Goal: Task Accomplishment & Management: Use online tool/utility

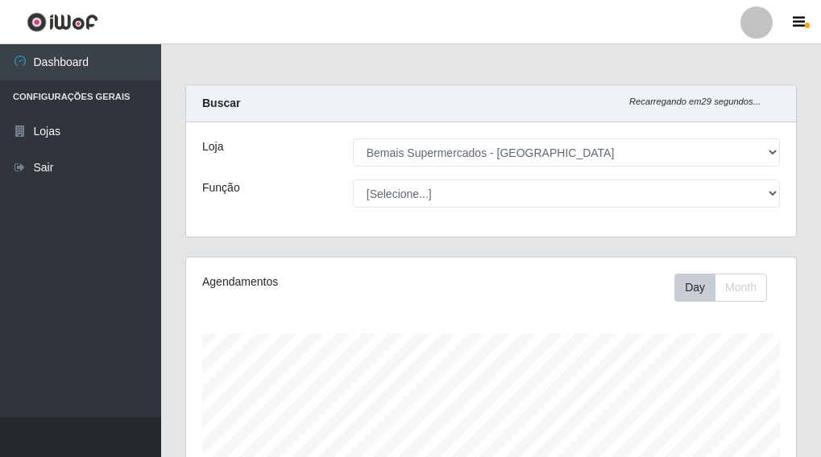
select select "249"
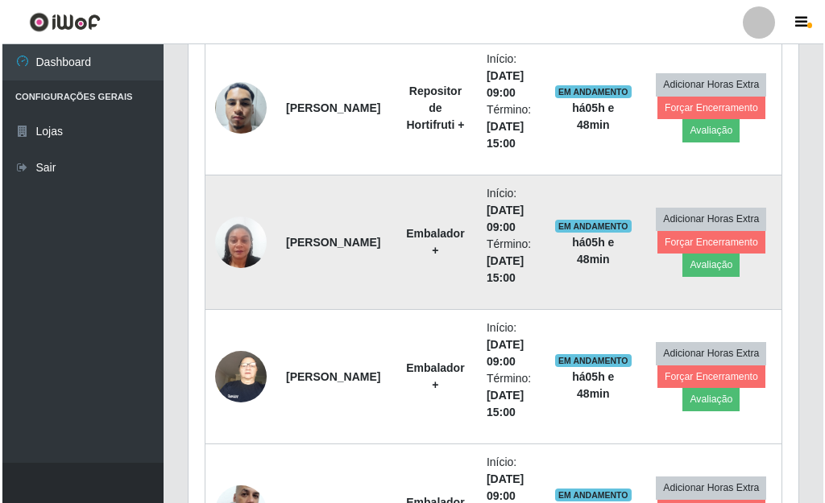
scroll to position [602, 0]
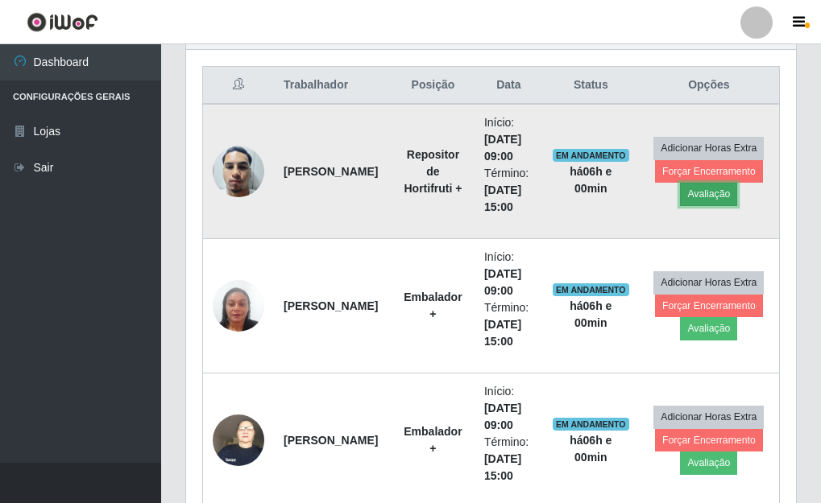
click at [710, 196] on button "Avaliação" at bounding box center [708, 194] width 57 height 23
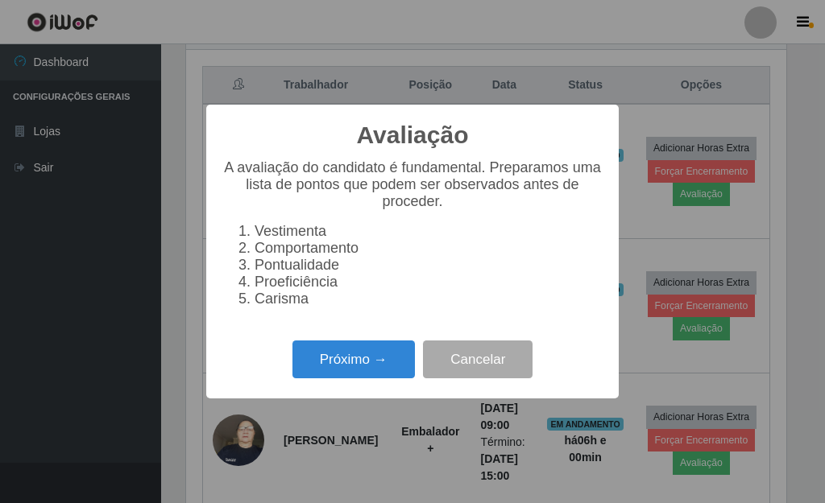
scroll to position [334, 600]
click at [327, 360] on button "Próximo →" at bounding box center [353, 360] width 122 height 38
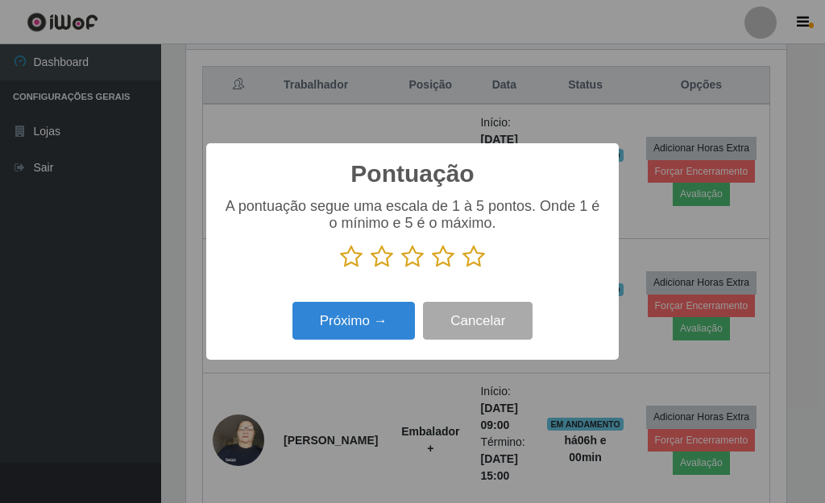
click at [474, 258] on icon at bounding box center [473, 257] width 23 height 24
click at [462, 269] on input "radio" at bounding box center [462, 269] width 0 height 0
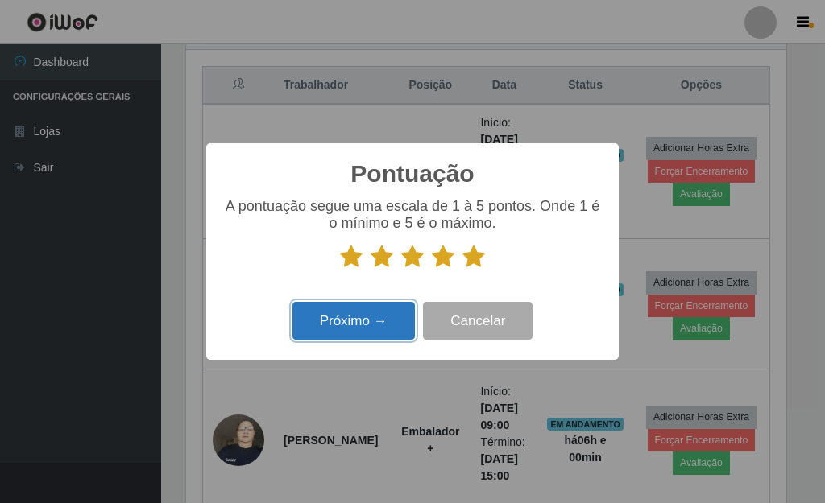
click at [369, 321] on button "Próximo →" at bounding box center [353, 321] width 122 height 38
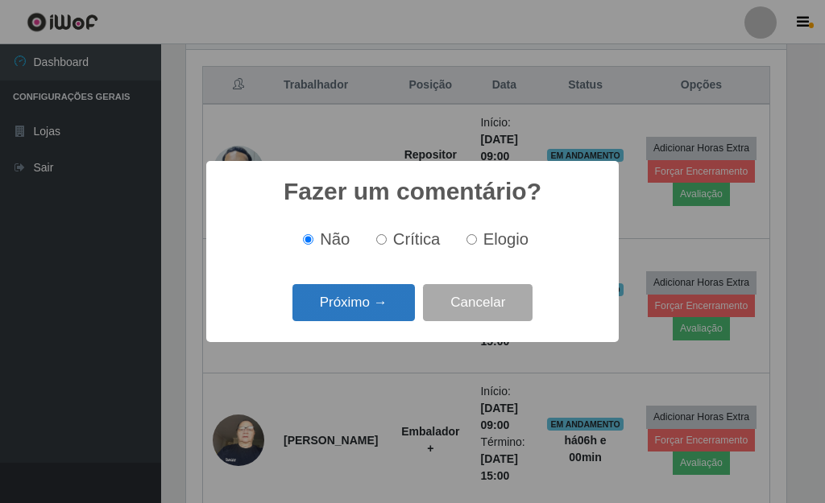
click at [350, 305] on button "Próximo →" at bounding box center [353, 303] width 122 height 38
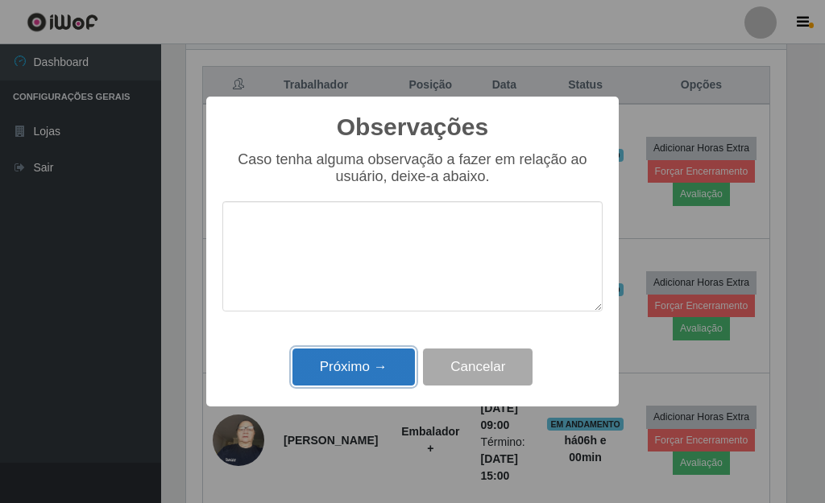
click at [358, 378] on button "Próximo →" at bounding box center [353, 368] width 122 height 38
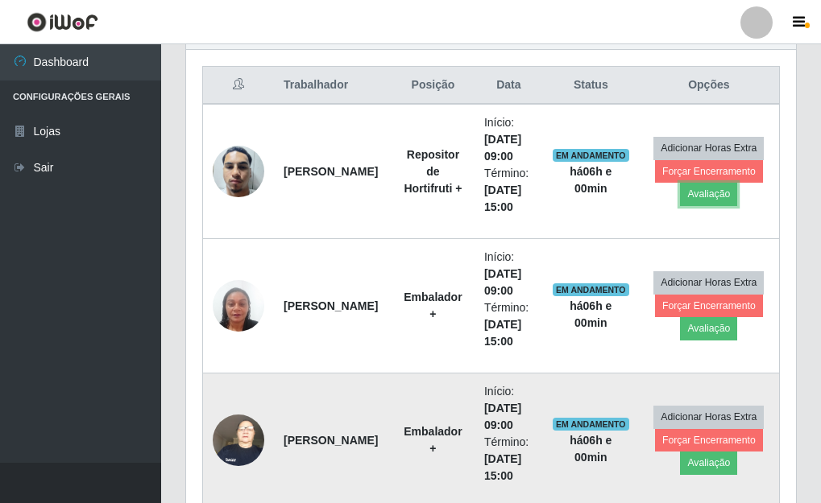
scroll to position [334, 610]
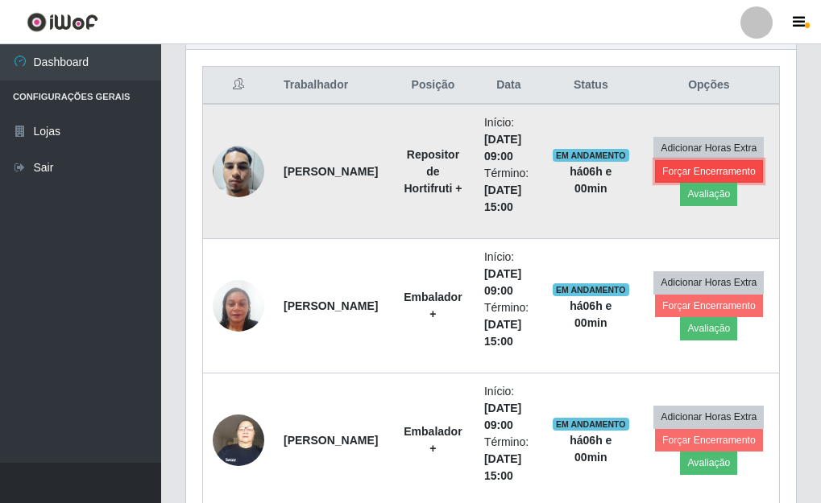
click at [745, 170] on button "Forçar Encerramento" at bounding box center [709, 171] width 108 height 23
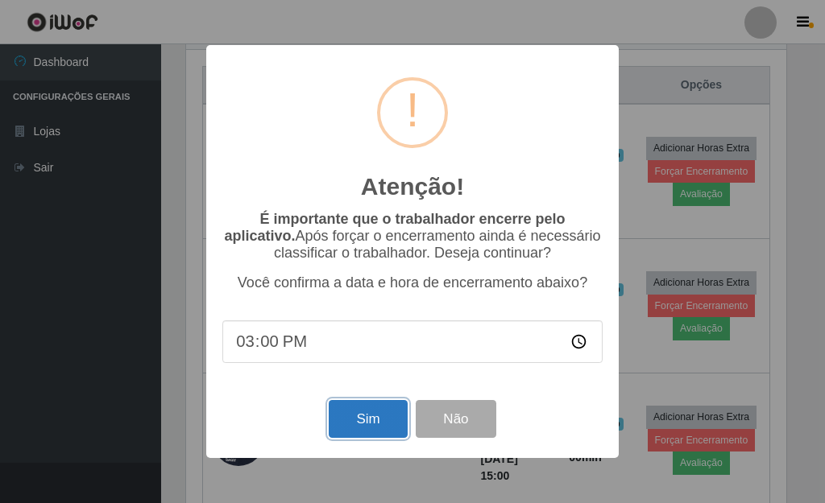
click at [385, 422] on button "Sim" at bounding box center [368, 419] width 78 height 38
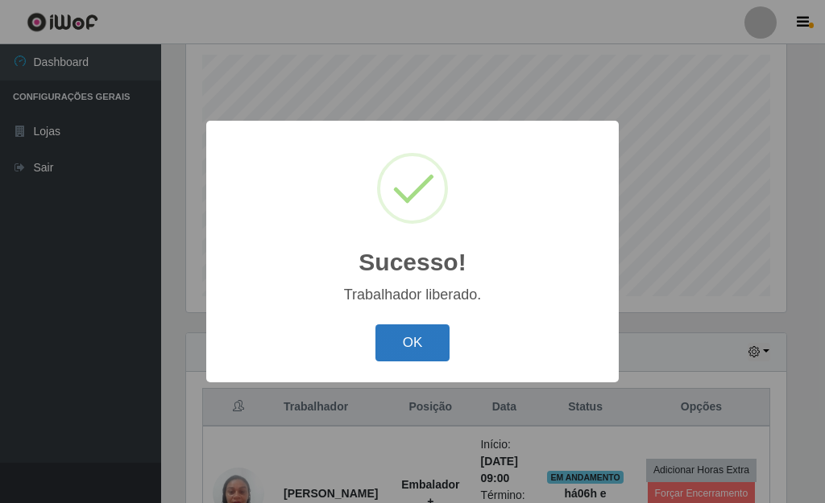
click at [421, 341] on button "OK" at bounding box center [412, 344] width 75 height 38
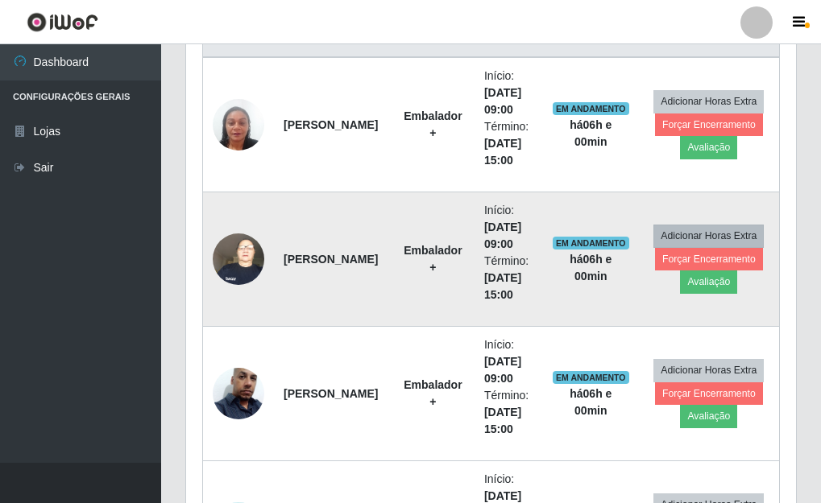
scroll to position [682, 0]
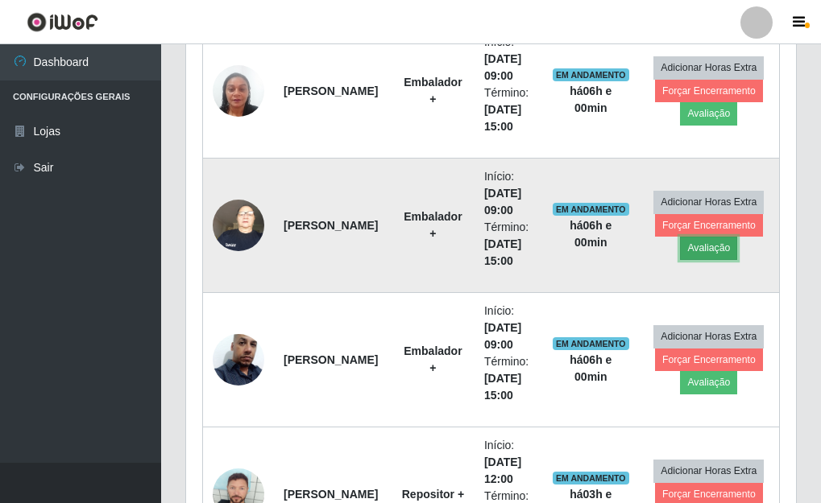
click at [699, 250] on button "Avaliação" at bounding box center [708, 248] width 57 height 23
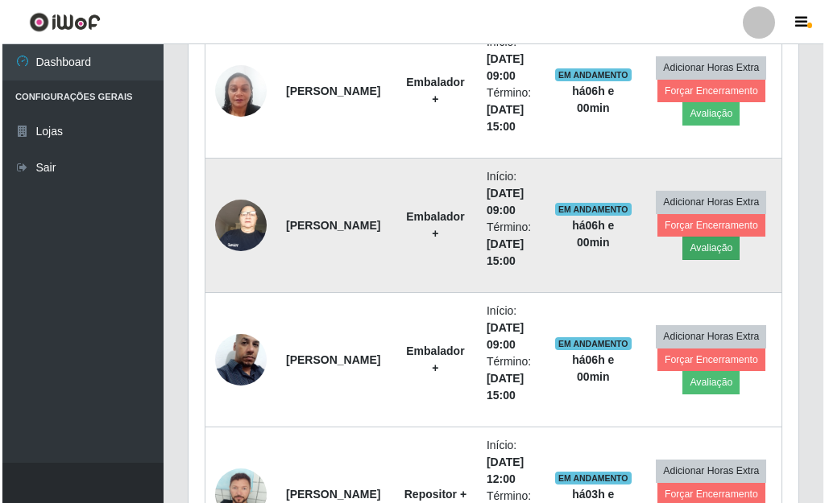
scroll to position [334, 600]
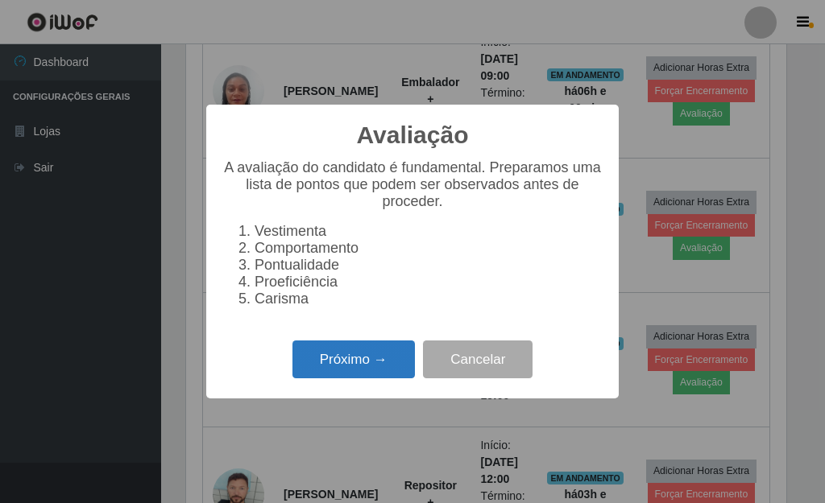
click at [367, 362] on button "Próximo →" at bounding box center [353, 360] width 122 height 38
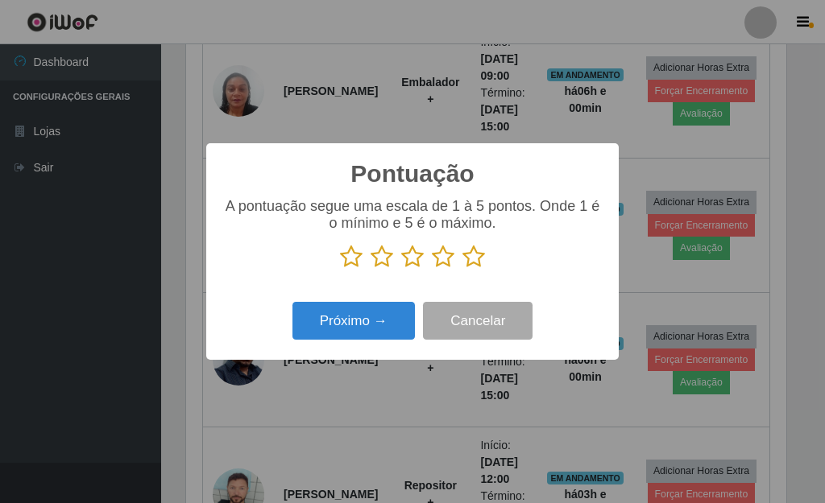
click at [475, 261] on icon at bounding box center [473, 257] width 23 height 24
click at [462, 269] on input "radio" at bounding box center [462, 269] width 0 height 0
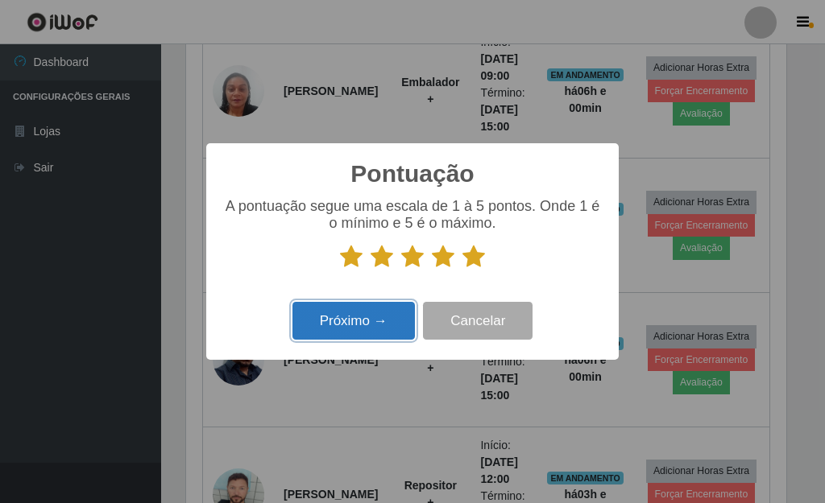
click at [378, 323] on button "Próximo →" at bounding box center [353, 321] width 122 height 38
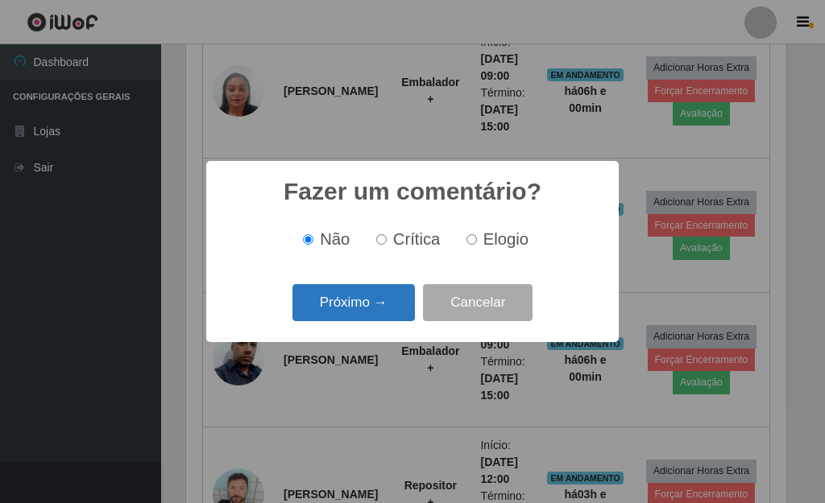
click at [362, 304] on button "Próximo →" at bounding box center [353, 303] width 122 height 38
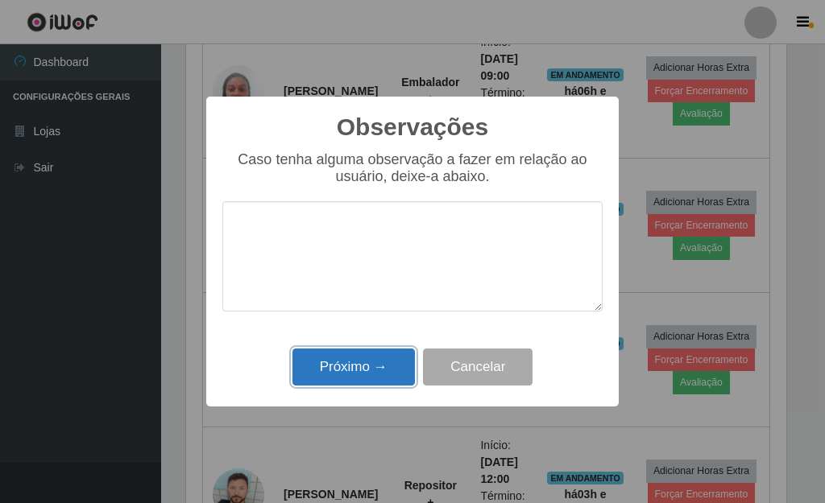
click at [375, 371] on button "Próximo →" at bounding box center [353, 368] width 122 height 38
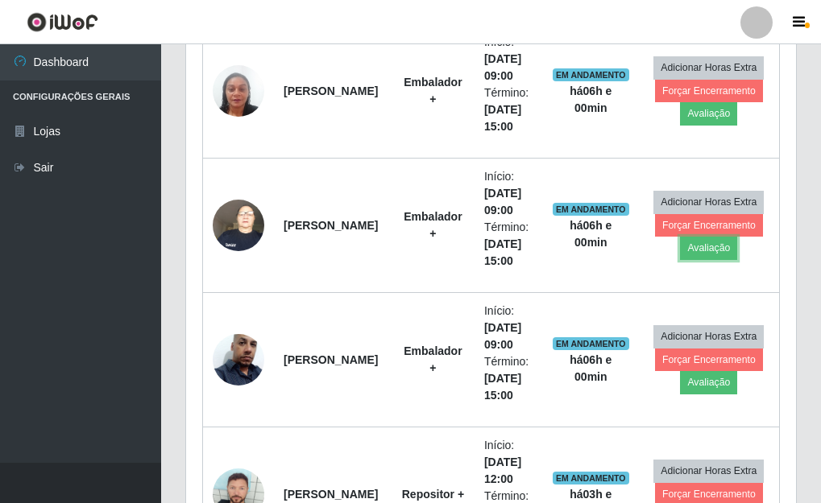
scroll to position [334, 610]
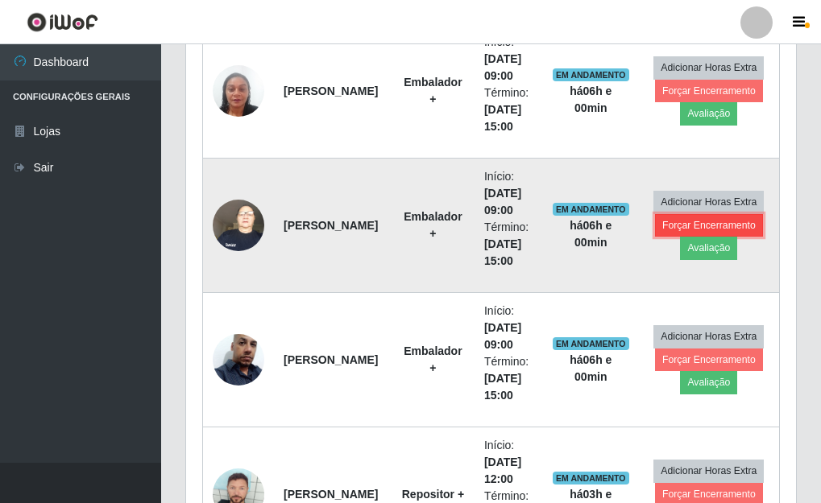
click at [725, 225] on button "Forçar Encerramento" at bounding box center [709, 225] width 108 height 23
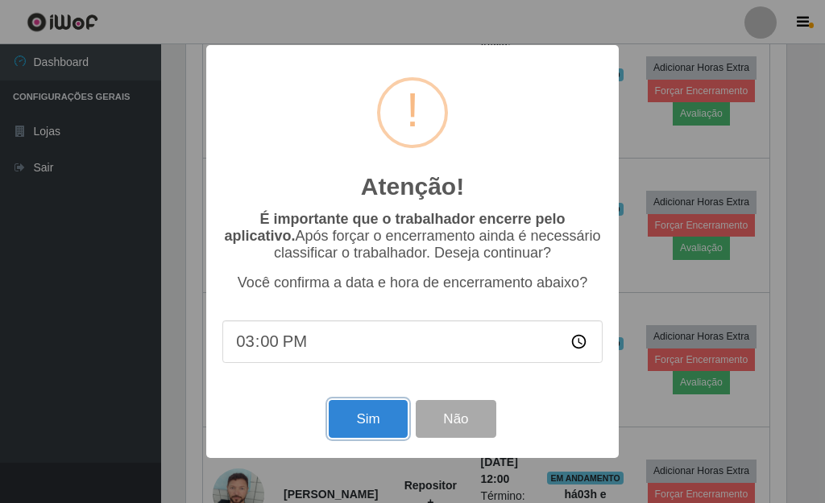
click at [389, 423] on button "Sim" at bounding box center [368, 419] width 78 height 38
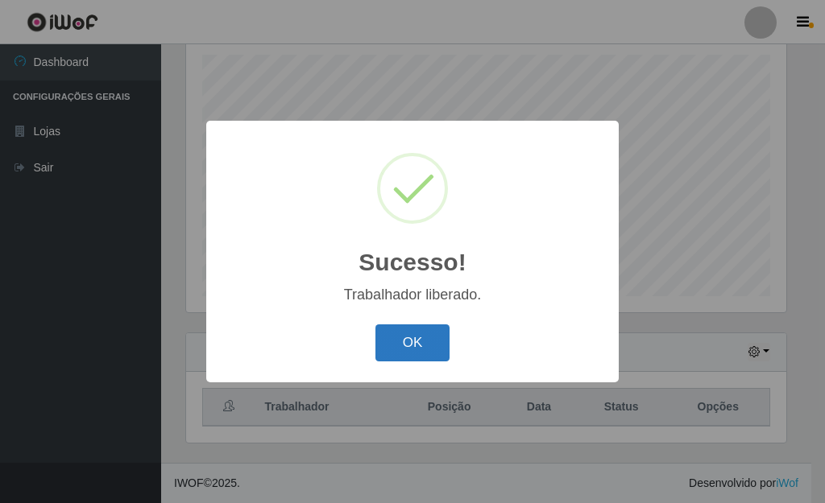
click at [413, 326] on button "OK" at bounding box center [412, 344] width 75 height 38
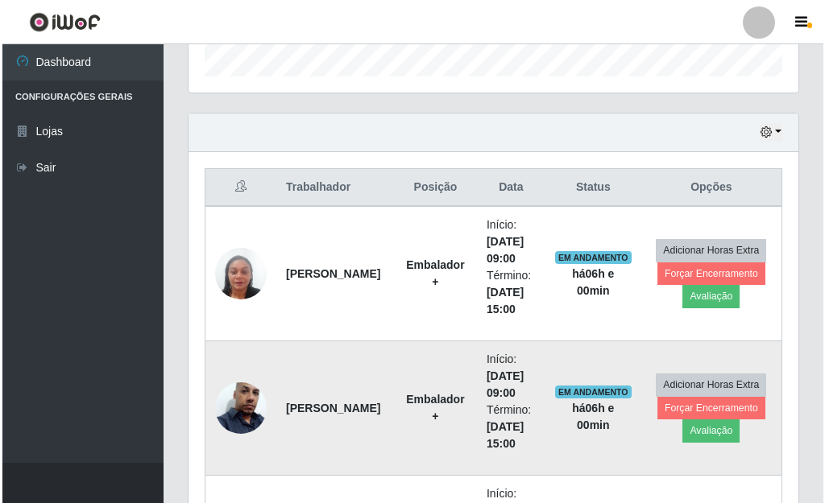
scroll to position [0, 0]
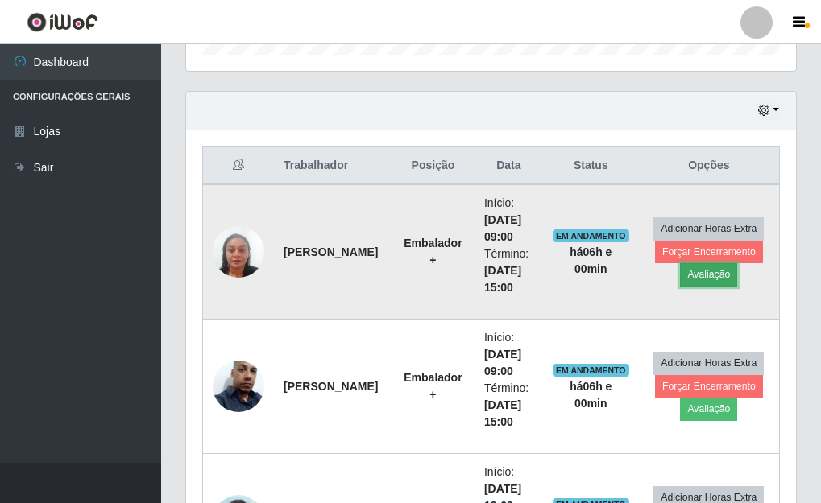
click at [693, 279] on button "Avaliação" at bounding box center [708, 274] width 57 height 23
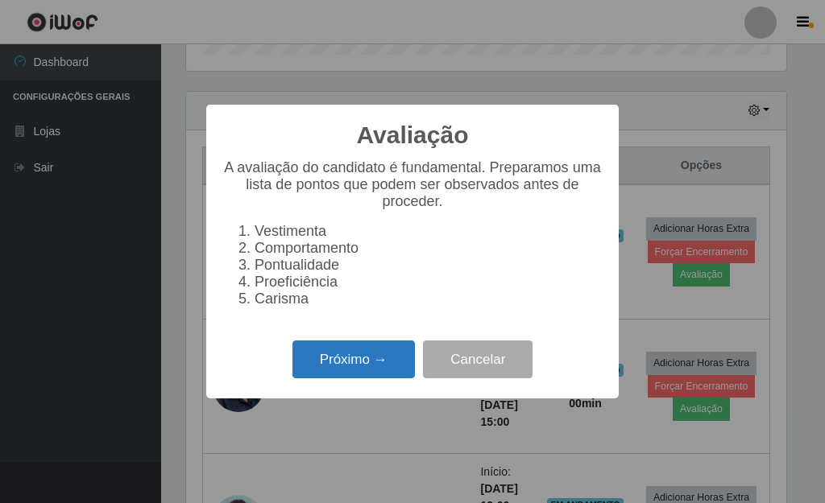
drag, startPoint x: 372, startPoint y: 342, endPoint x: 371, endPoint y: 350, distance: 8.1
click at [372, 347] on div "Avaliação × A avaliação do candidato é fundamental. Preparamos uma lista de pon…" at bounding box center [412, 252] width 412 height 294
click at [371, 355] on button "Próximo →" at bounding box center [353, 360] width 122 height 38
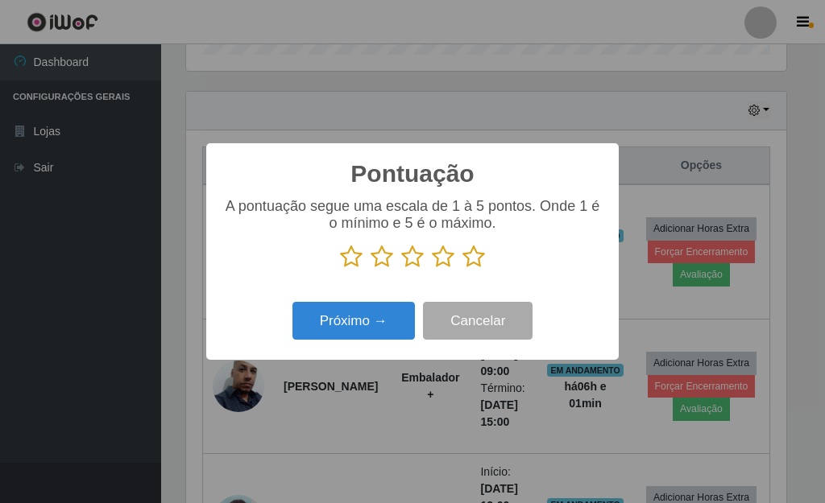
click at [476, 262] on icon at bounding box center [473, 257] width 23 height 24
click at [462, 269] on input "radio" at bounding box center [462, 269] width 0 height 0
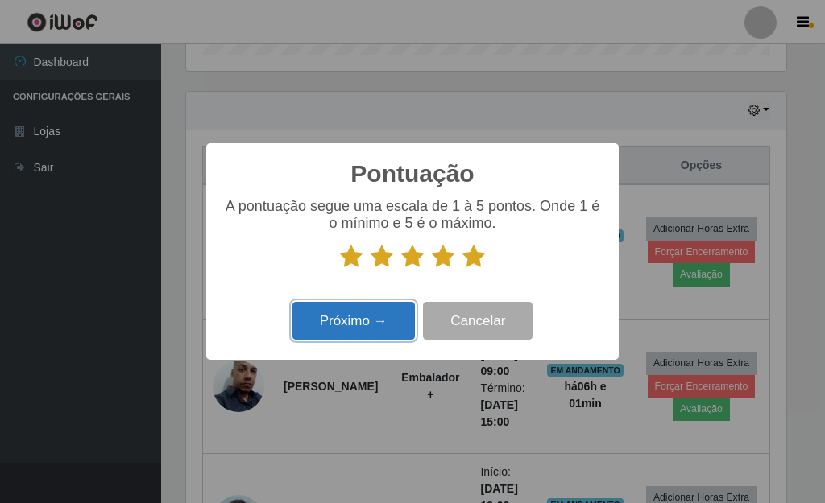
click at [358, 323] on button "Próximo →" at bounding box center [353, 321] width 122 height 38
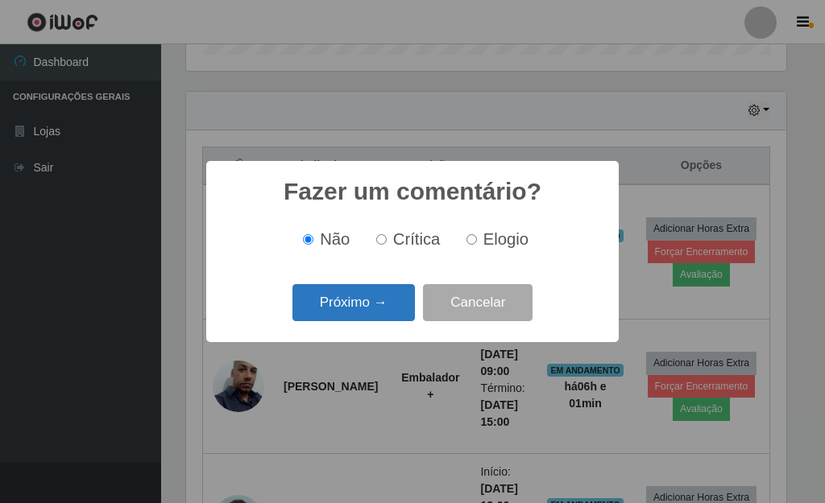
click at [365, 305] on button "Próximo →" at bounding box center [353, 303] width 122 height 38
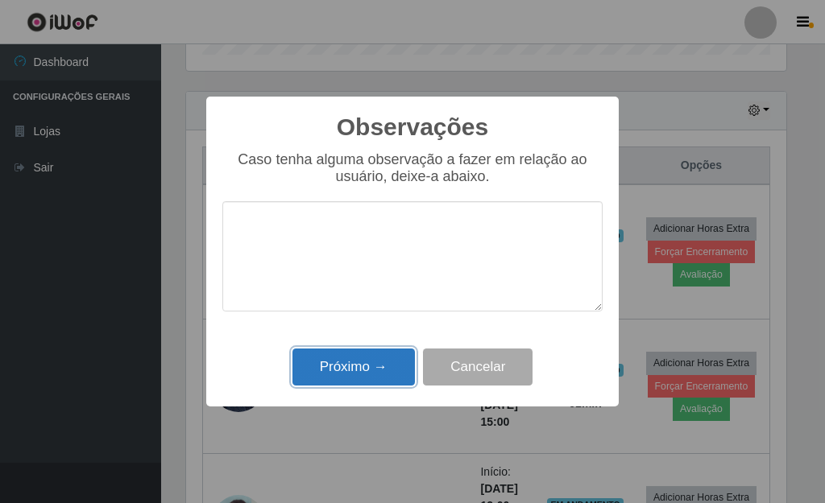
click at [346, 375] on button "Próximo →" at bounding box center [353, 368] width 122 height 38
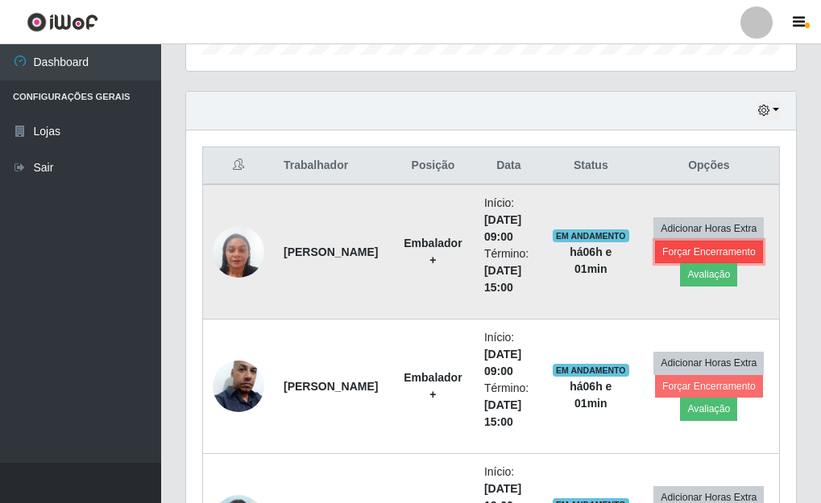
click at [680, 255] on button "Forçar Encerramento" at bounding box center [709, 252] width 108 height 23
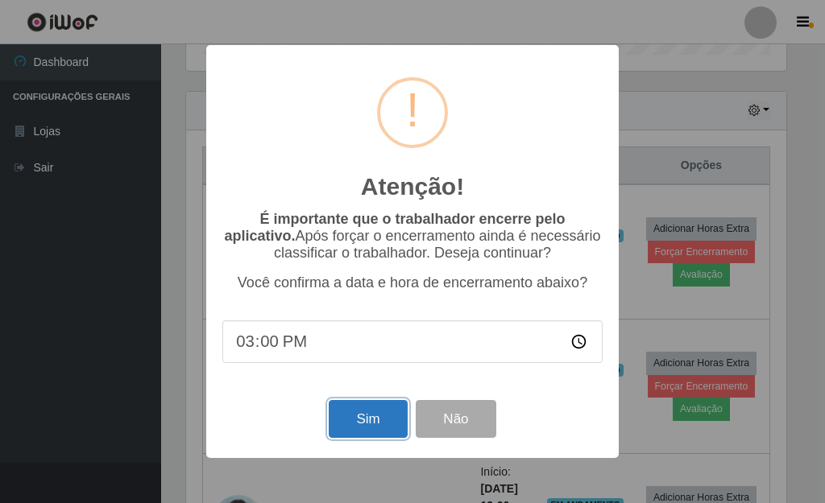
click at [365, 420] on button "Sim" at bounding box center [368, 419] width 78 height 38
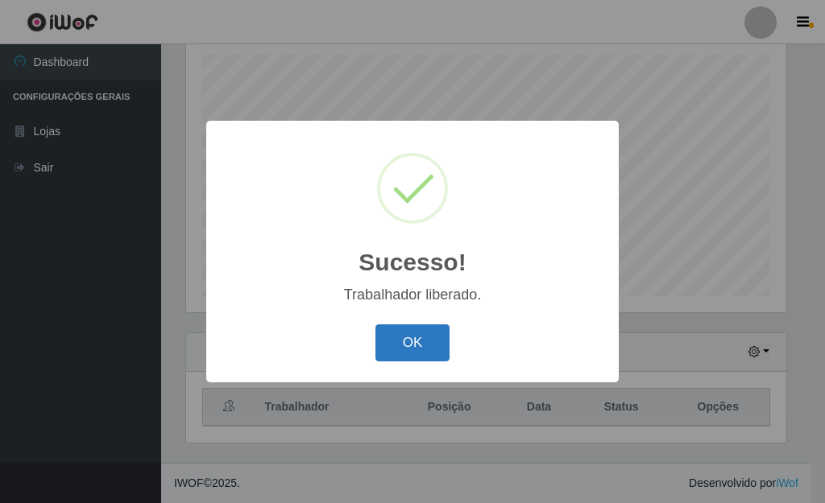
click at [404, 354] on button "OK" at bounding box center [412, 344] width 75 height 38
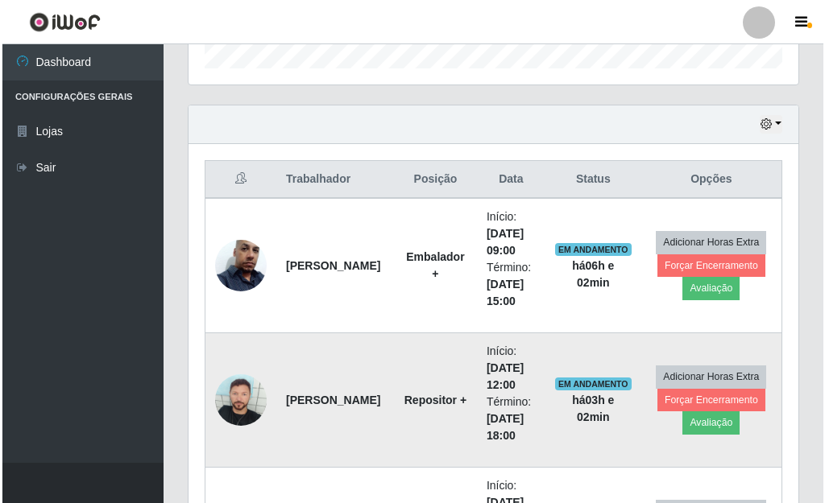
scroll to position [521, 0]
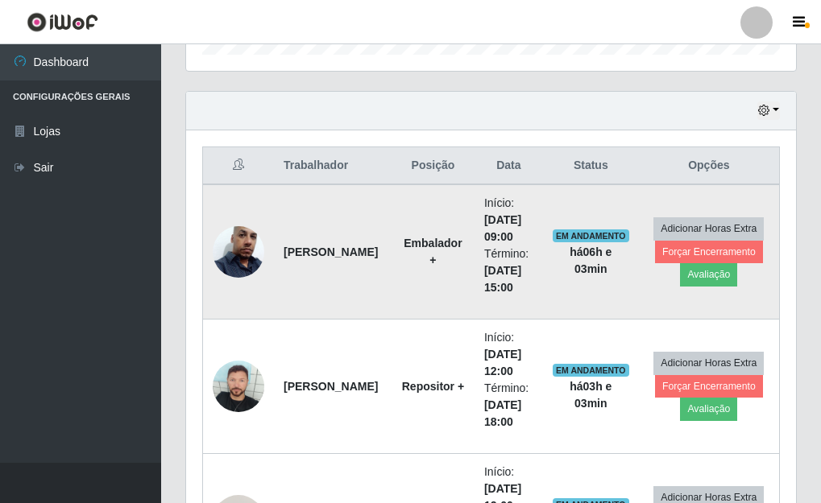
click at [249, 253] on img at bounding box center [239, 252] width 52 height 92
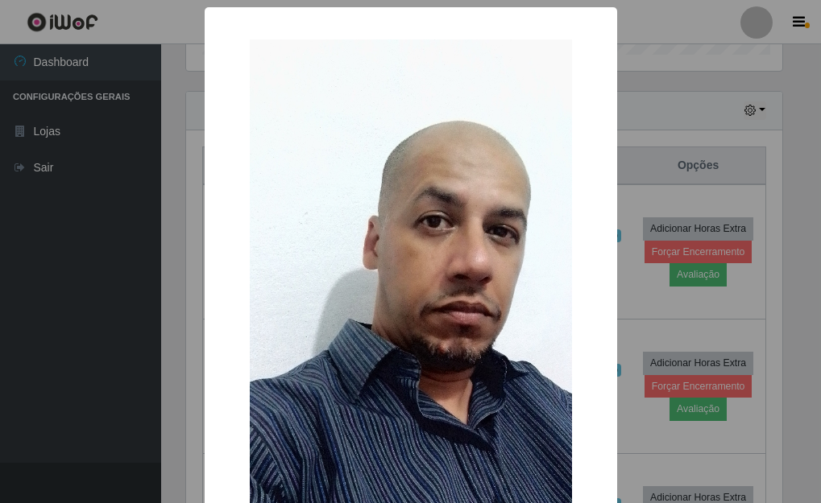
scroll to position [334, 600]
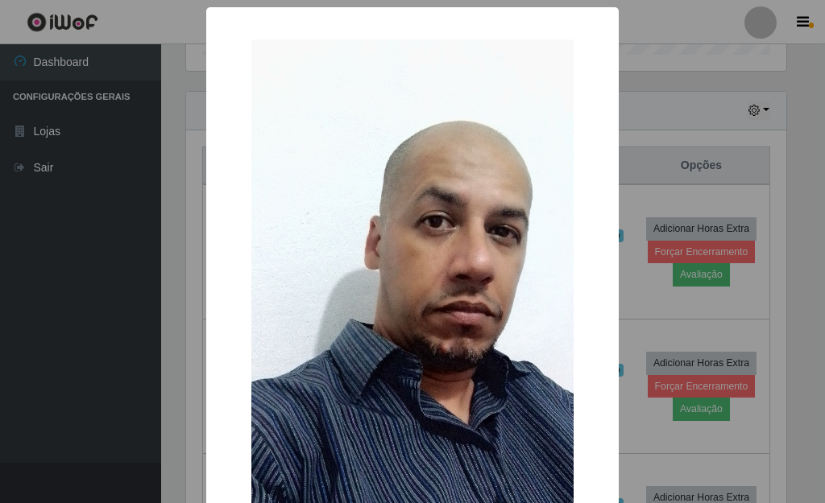
drag, startPoint x: 698, startPoint y: 103, endPoint x: 648, endPoint y: 169, distance: 82.8
click at [698, 101] on div "× OK Cancel" at bounding box center [412, 251] width 825 height 503
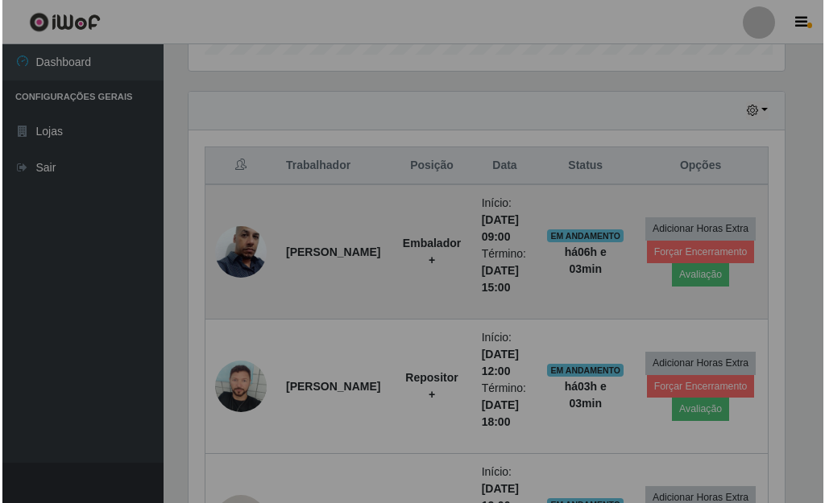
scroll to position [334, 610]
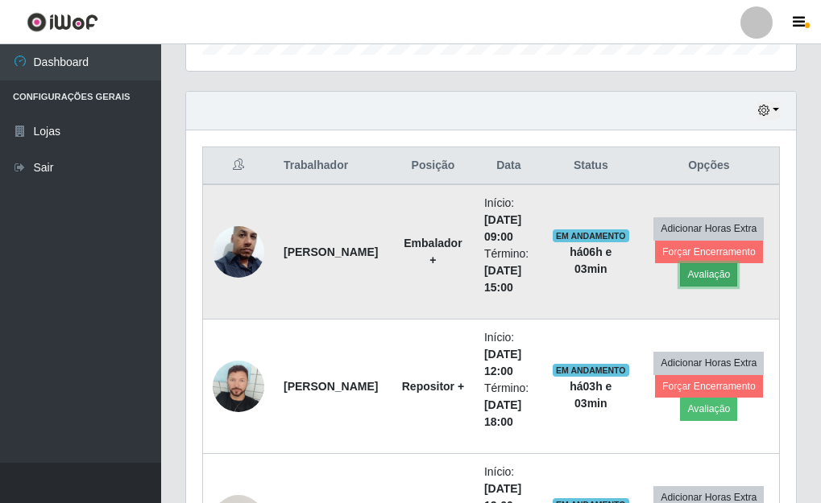
click at [697, 279] on button "Avaliação" at bounding box center [708, 274] width 57 height 23
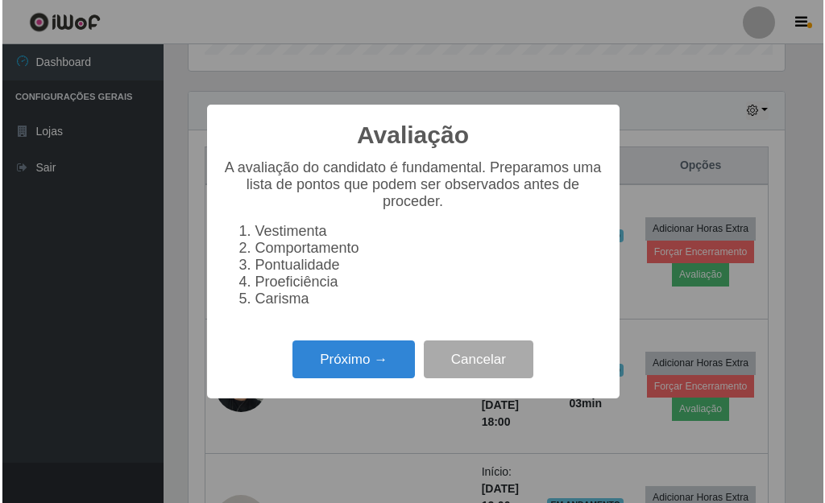
scroll to position [334, 600]
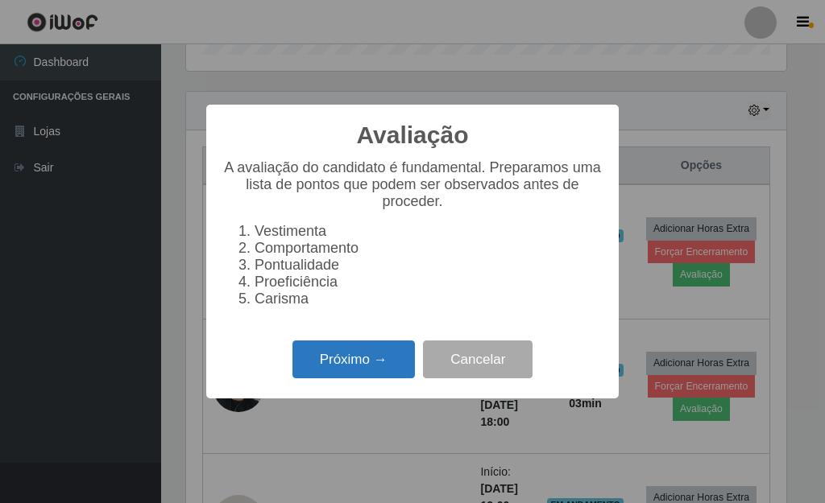
click at [350, 365] on button "Próximo →" at bounding box center [353, 360] width 122 height 38
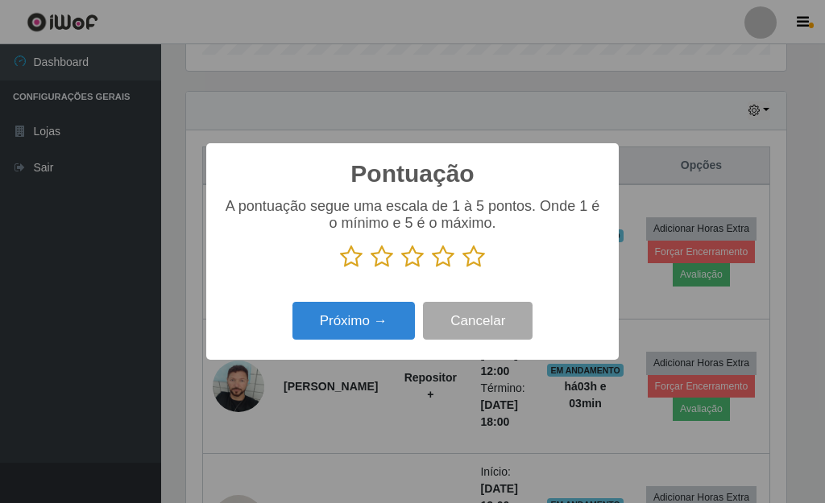
scroll to position [805121, 804855]
click at [476, 267] on icon at bounding box center [473, 257] width 23 height 24
click at [462, 269] on input "radio" at bounding box center [462, 269] width 0 height 0
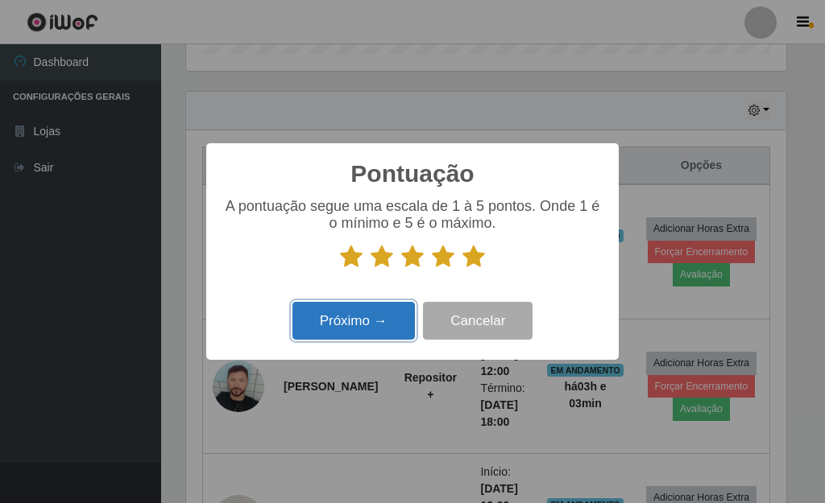
click at [387, 313] on button "Próximo →" at bounding box center [353, 321] width 122 height 38
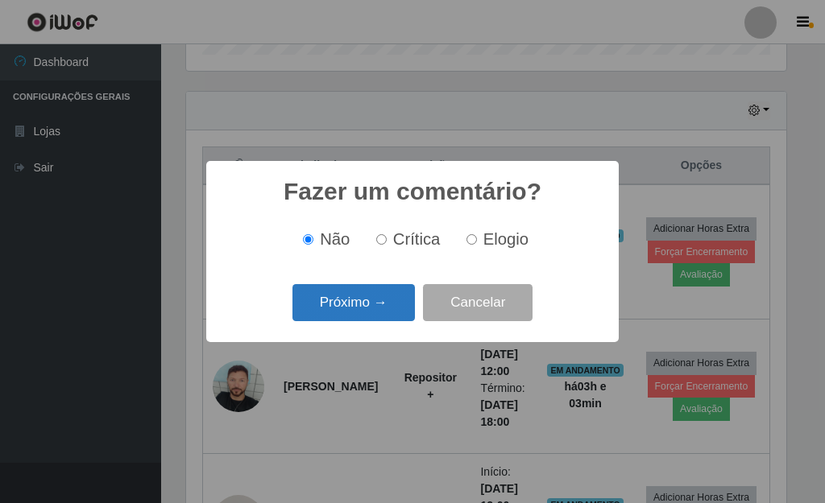
click at [367, 311] on button "Próximo →" at bounding box center [353, 303] width 122 height 38
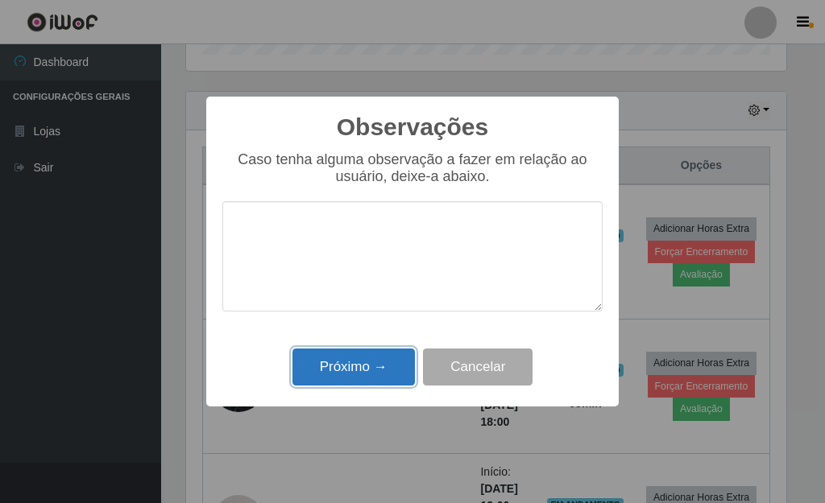
click at [362, 371] on button "Próximo →" at bounding box center [353, 368] width 122 height 38
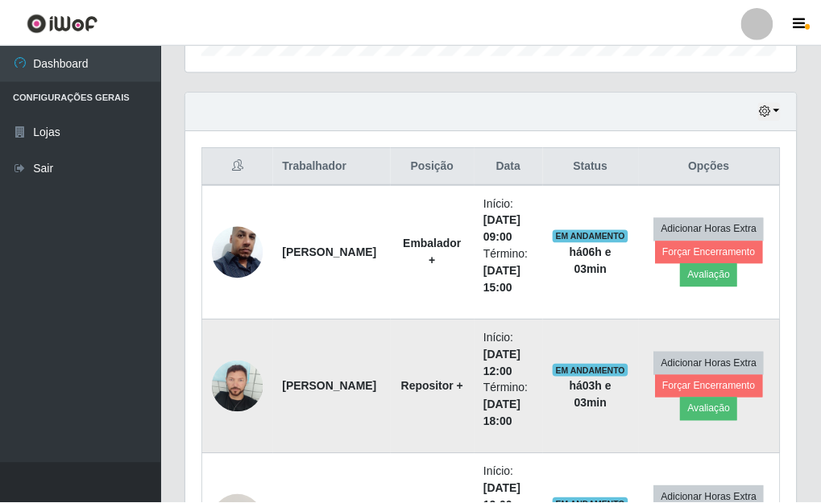
scroll to position [334, 610]
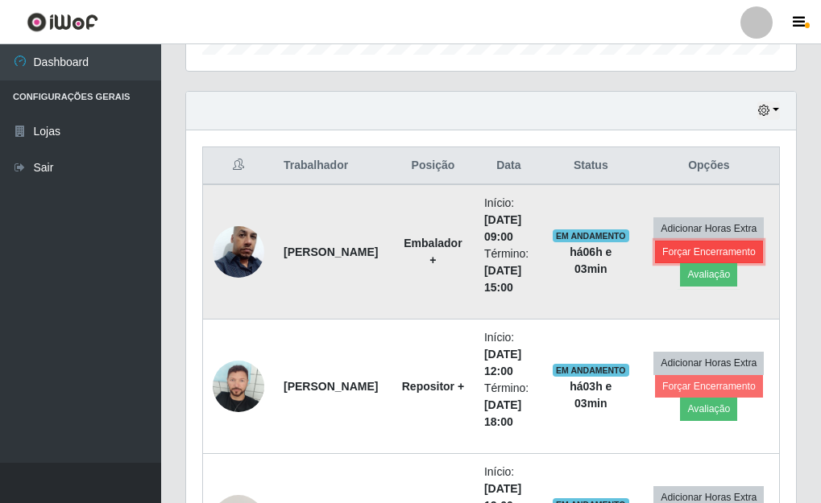
click at [723, 245] on button "Forçar Encerramento" at bounding box center [709, 252] width 108 height 23
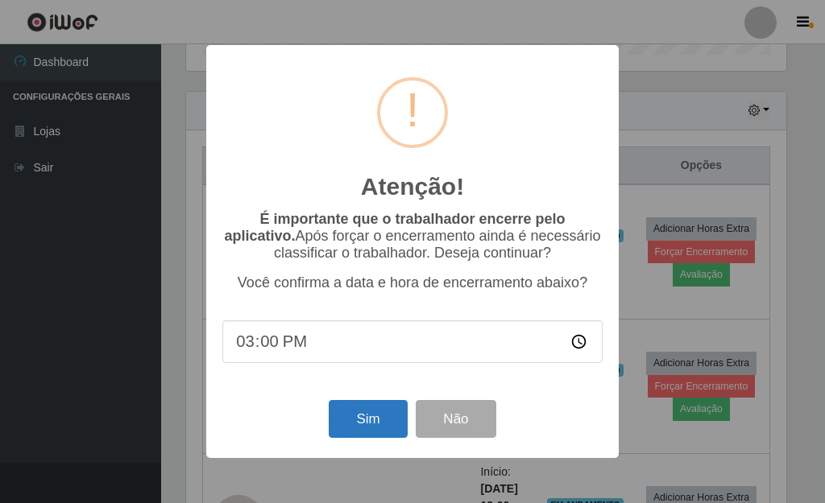
drag, startPoint x: 382, startPoint y: 403, endPoint x: 378, endPoint y: 413, distance: 11.2
click at [378, 413] on div "Sim Não" at bounding box center [412, 419] width 380 height 46
click at [373, 412] on button "Sim" at bounding box center [368, 419] width 78 height 38
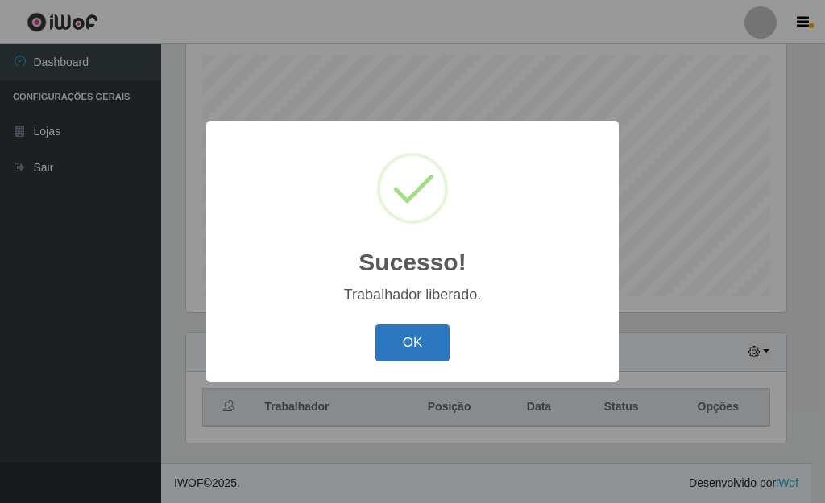
click at [424, 346] on button "OK" at bounding box center [412, 344] width 75 height 38
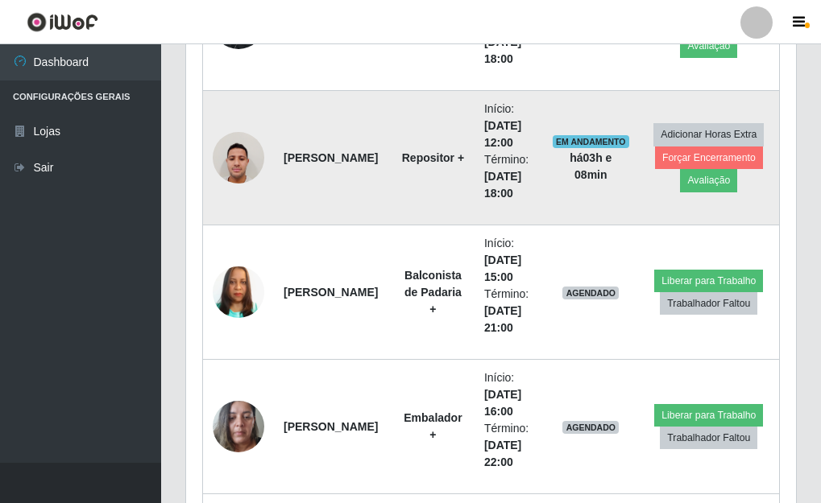
scroll to position [763, 0]
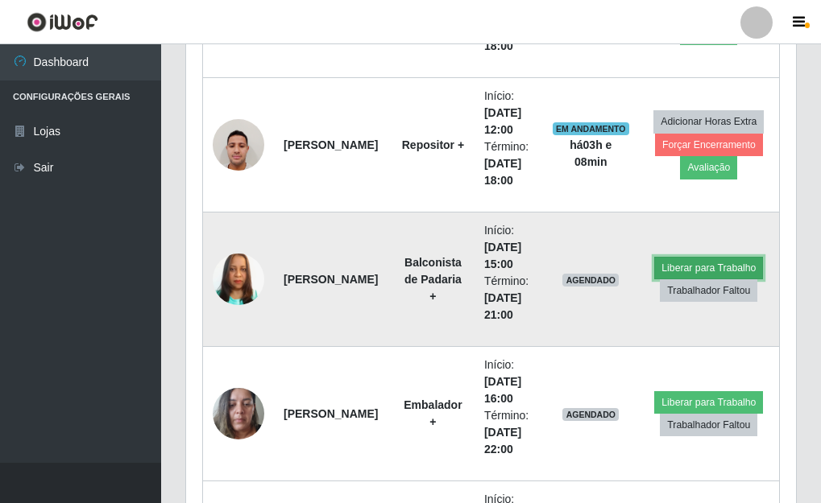
click at [710, 269] on button "Liberar para Trabalho" at bounding box center [708, 268] width 109 height 23
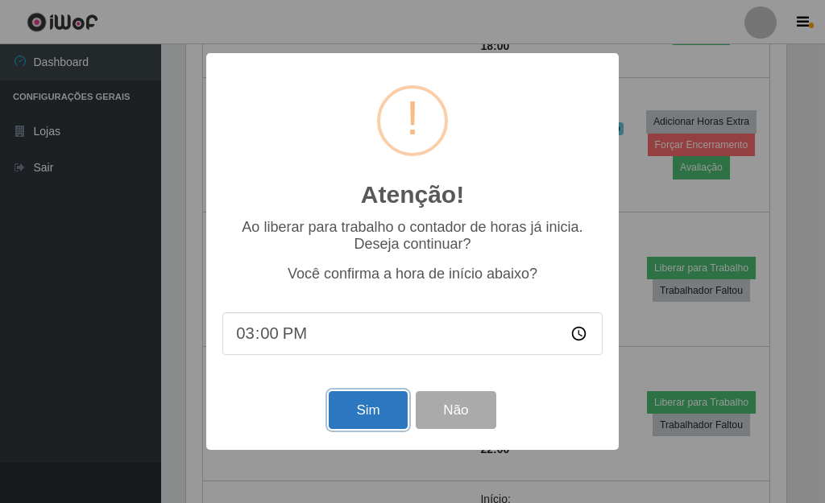
click at [383, 420] on button "Sim" at bounding box center [368, 410] width 78 height 38
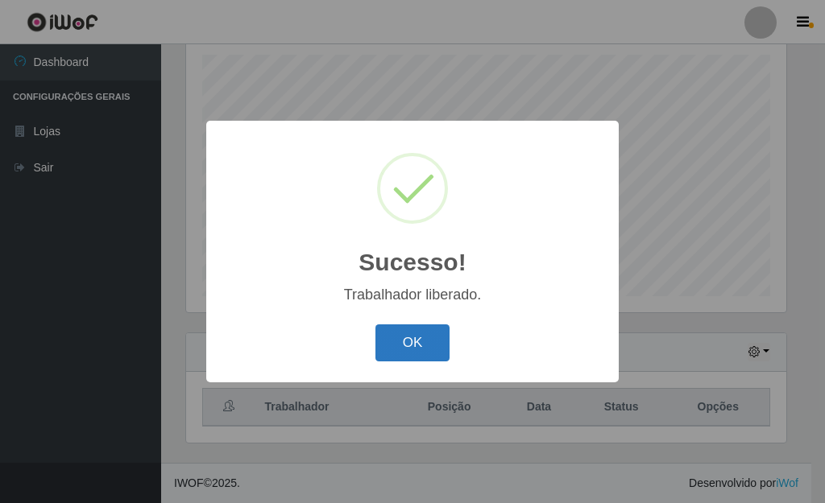
click at [424, 348] on button "OK" at bounding box center [412, 344] width 75 height 38
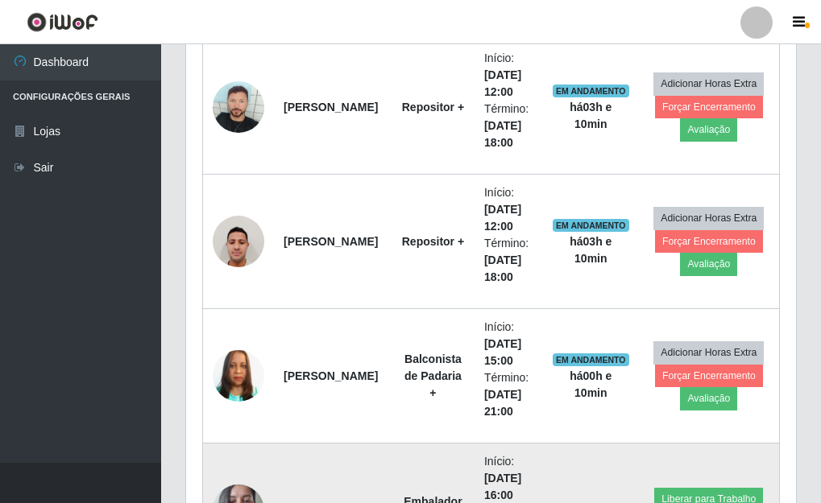
scroll to position [521, 0]
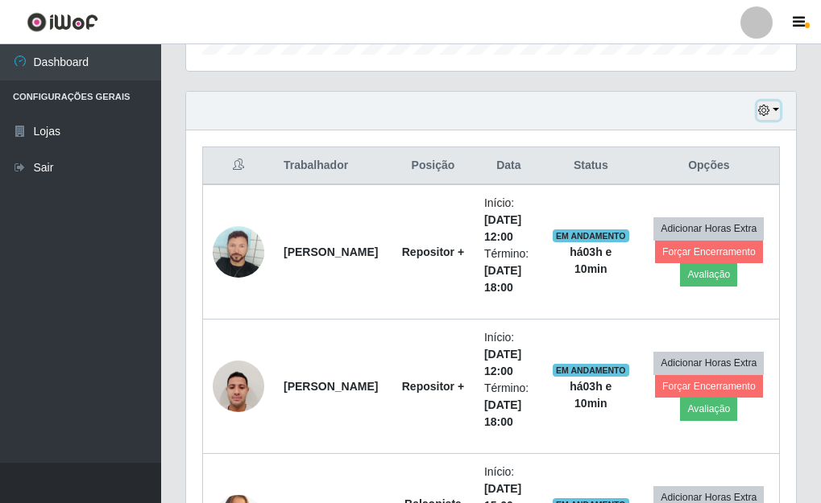
click at [772, 109] on button "button" at bounding box center [768, 110] width 23 height 19
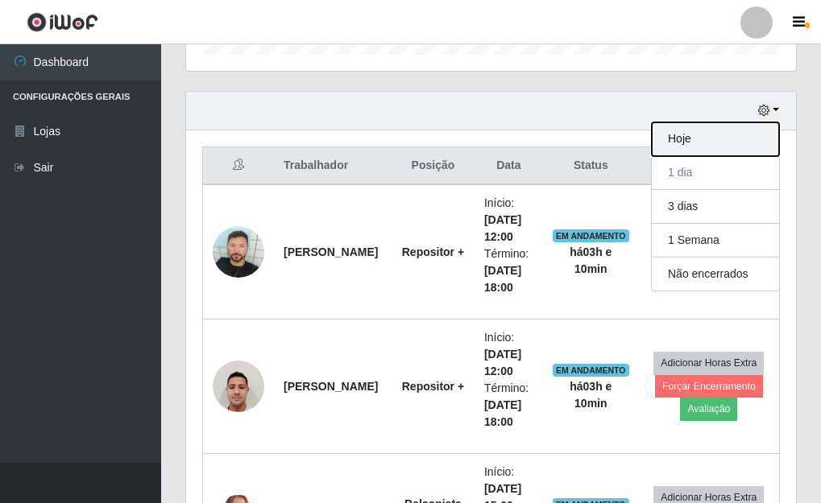
click at [696, 140] on button "Hoje" at bounding box center [715, 139] width 127 height 34
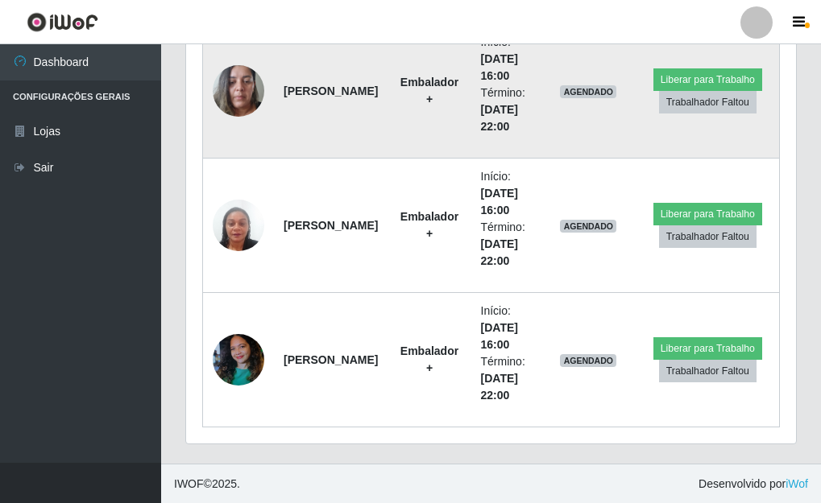
scroll to position [1087, 0]
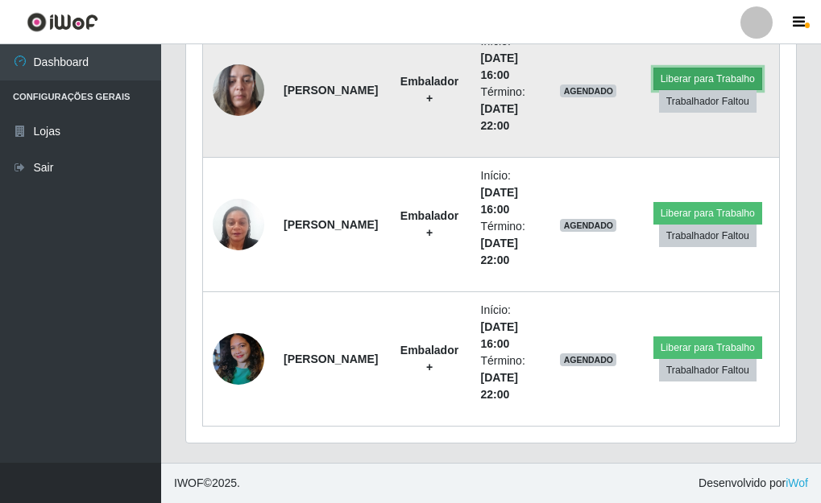
click at [702, 71] on button "Liberar para Trabalho" at bounding box center [707, 79] width 109 height 23
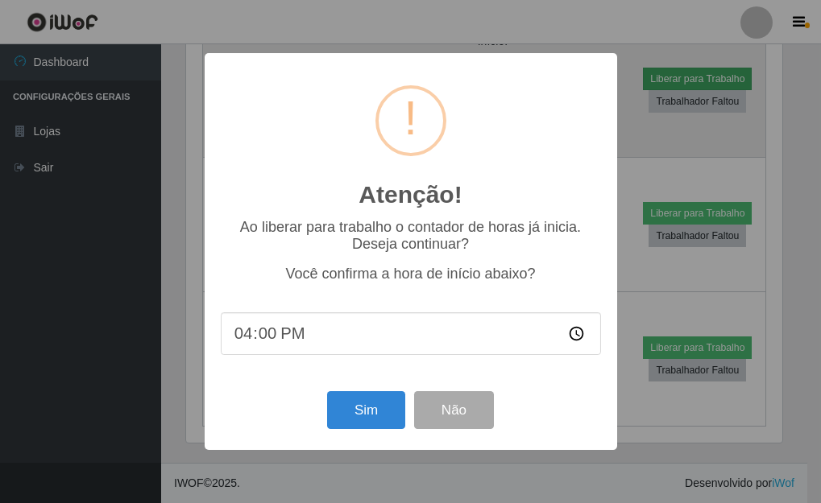
scroll to position [334, 600]
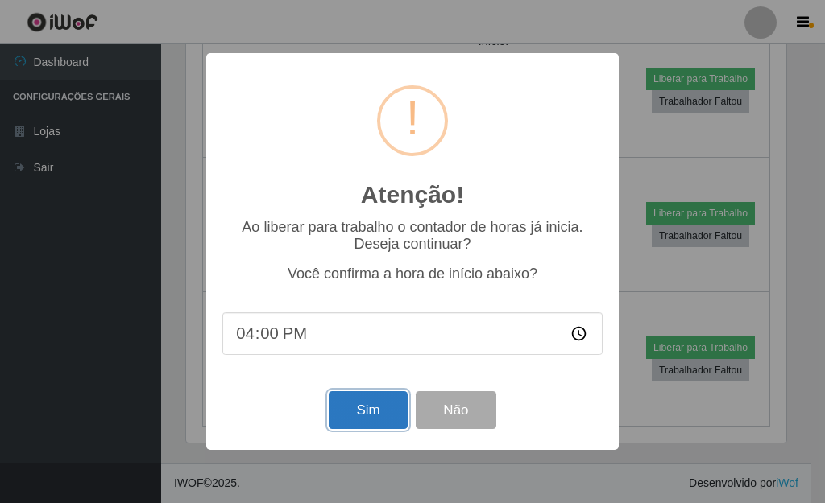
click at [363, 414] on button "Sim" at bounding box center [368, 410] width 78 height 38
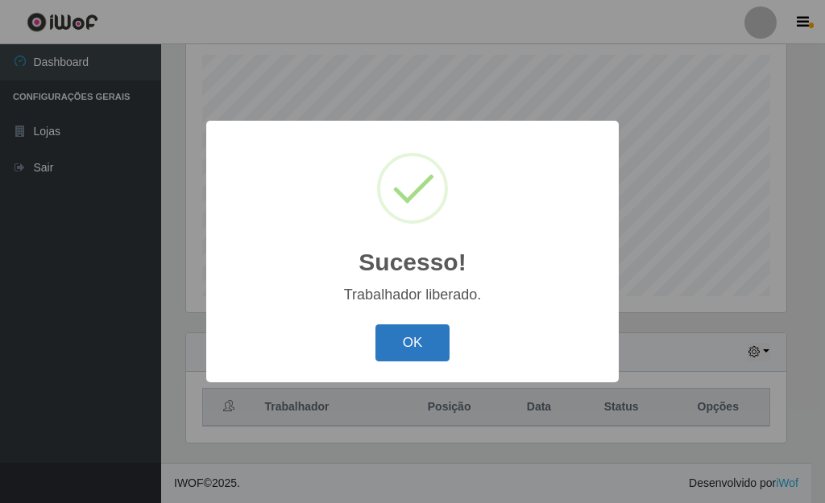
click at [424, 349] on button "OK" at bounding box center [412, 344] width 75 height 38
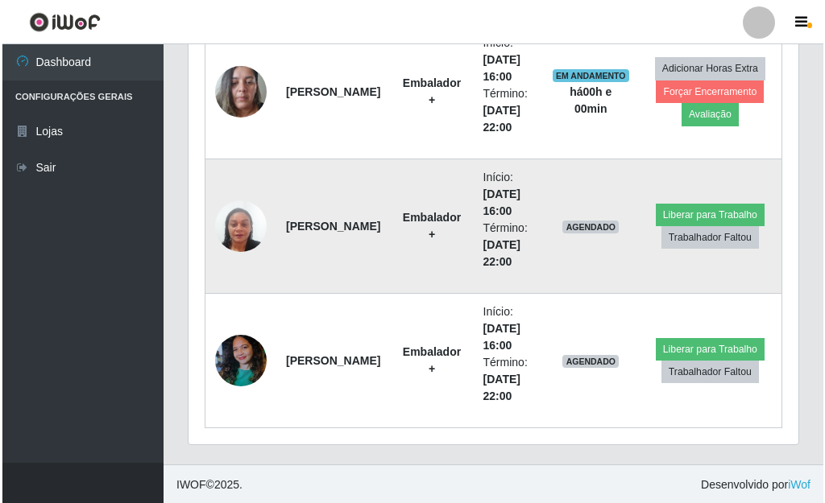
scroll to position [1087, 0]
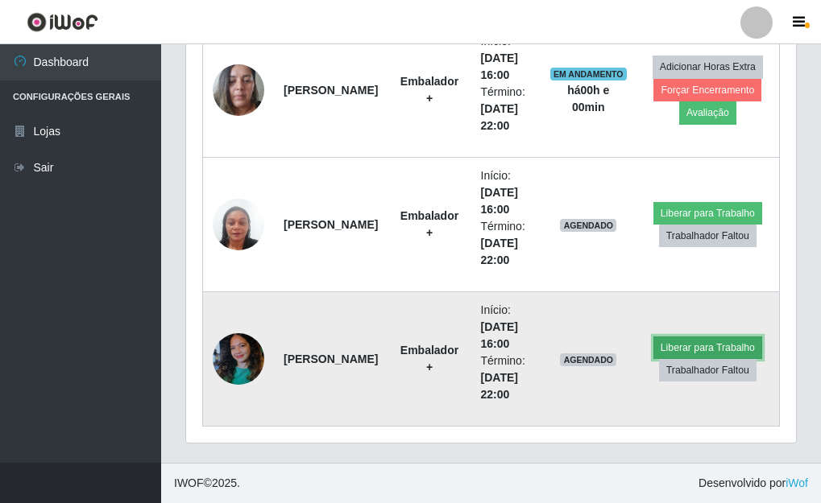
click at [706, 342] on button "Liberar para Trabalho" at bounding box center [707, 348] width 109 height 23
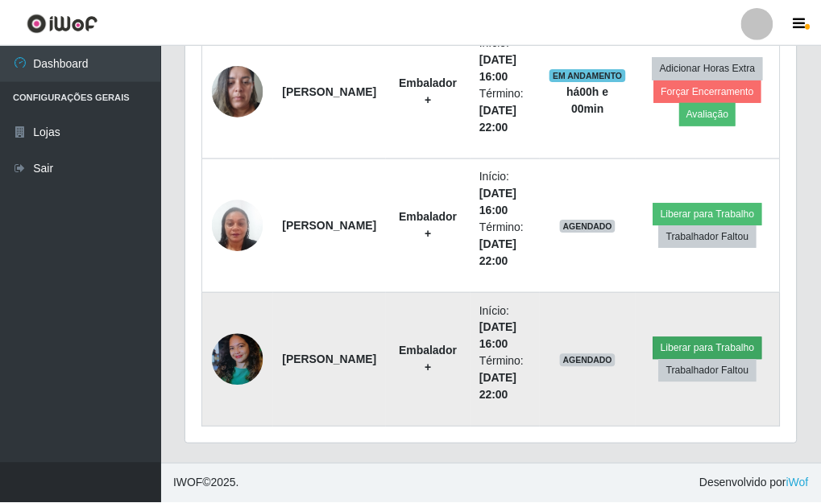
scroll to position [334, 600]
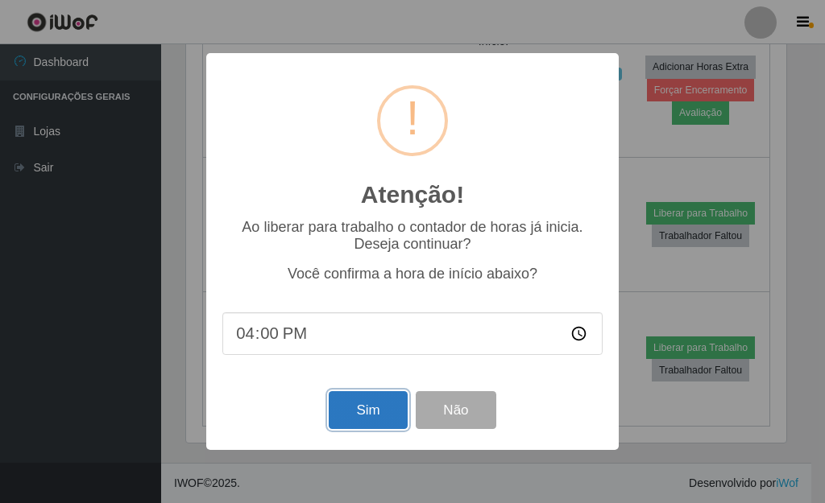
click at [375, 415] on button "Sim" at bounding box center [368, 410] width 78 height 38
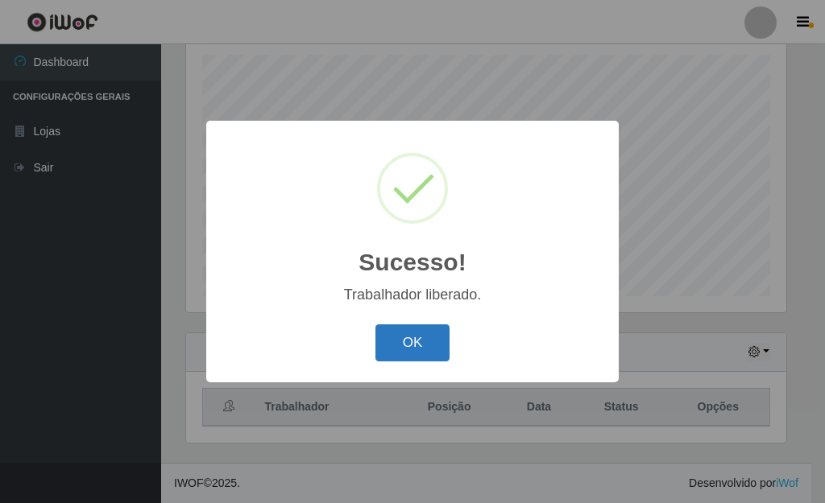
click at [425, 357] on button "OK" at bounding box center [412, 344] width 75 height 38
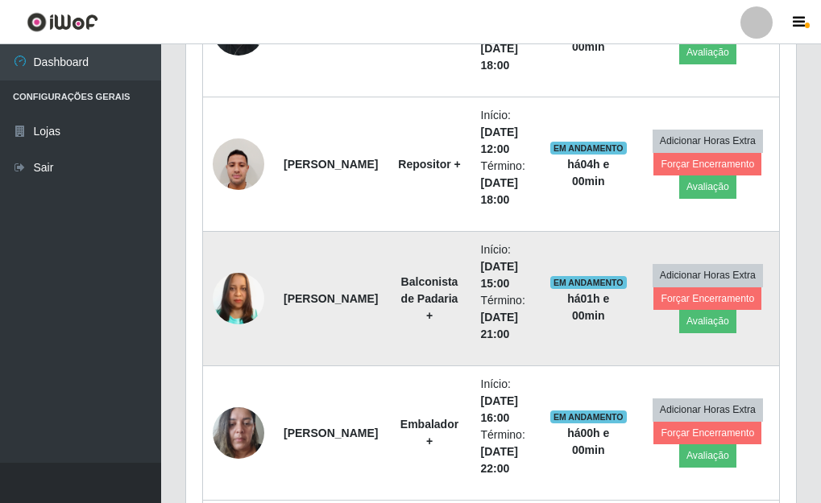
scroll to position [924, 0]
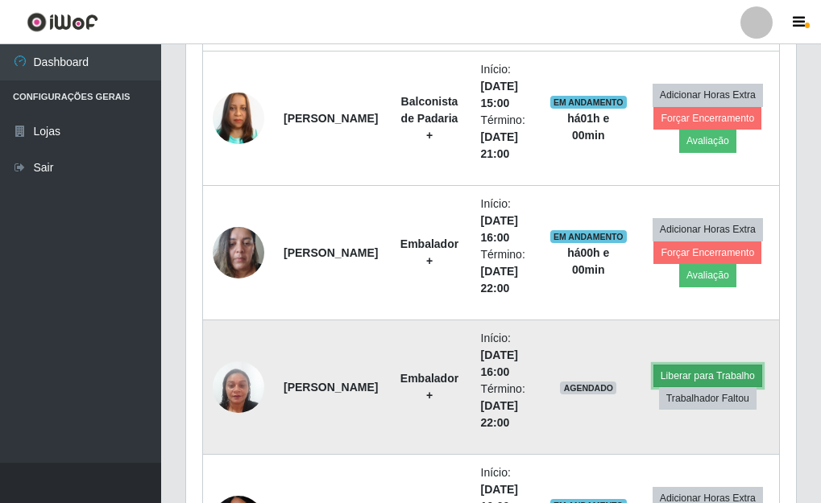
click at [698, 367] on button "Liberar para Trabalho" at bounding box center [707, 376] width 109 height 23
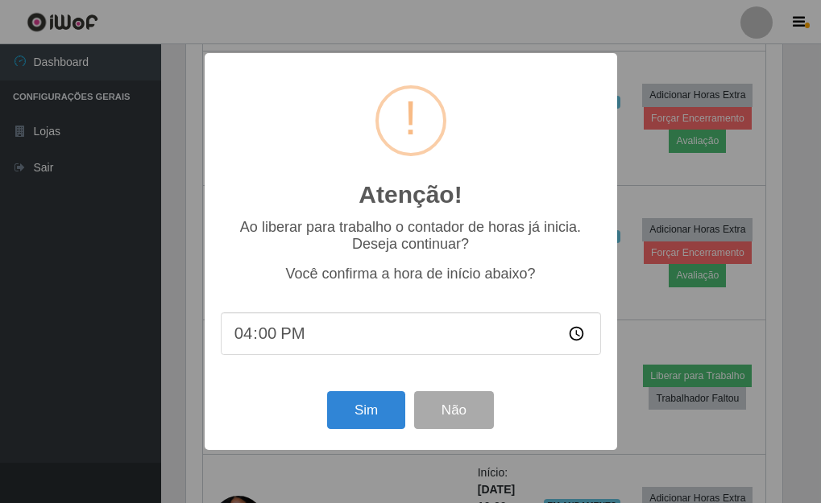
scroll to position [334, 600]
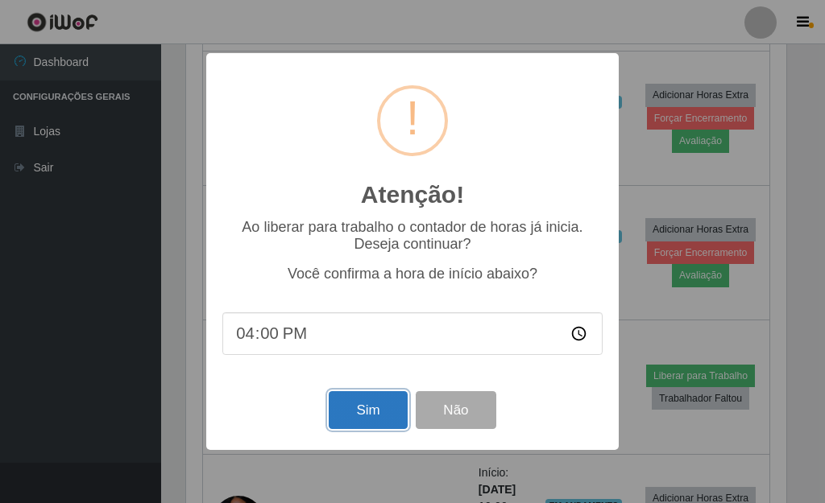
click at [387, 419] on button "Sim" at bounding box center [368, 410] width 78 height 38
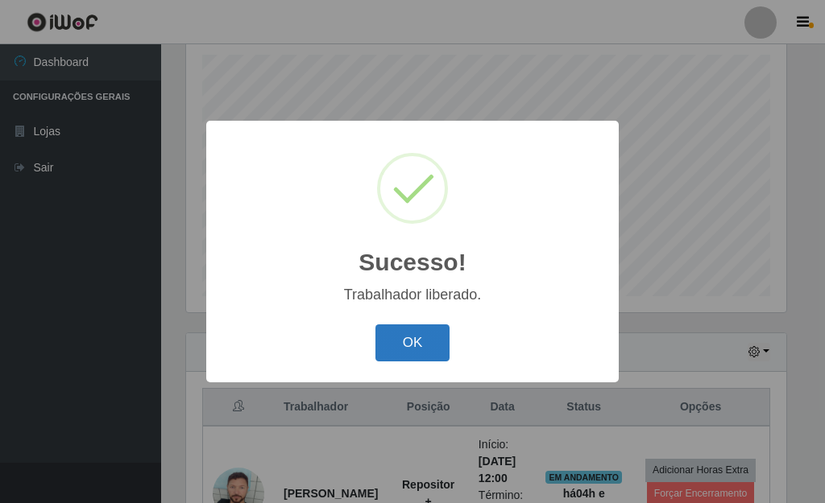
click at [404, 350] on button "OK" at bounding box center [412, 344] width 75 height 38
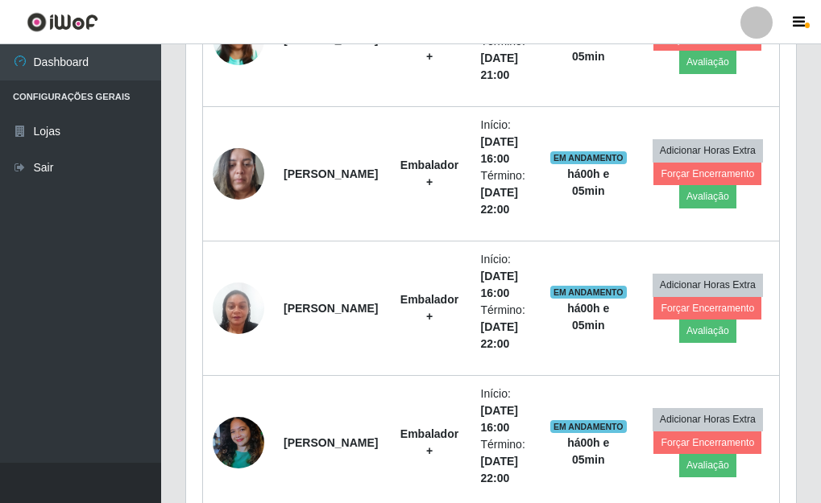
scroll to position [1087, 0]
